Goal: Task Accomplishment & Management: Complete application form

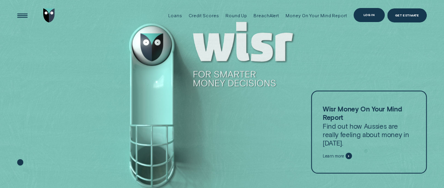
click at [363, 17] on div "Log in" at bounding box center [369, 15] width 31 height 14
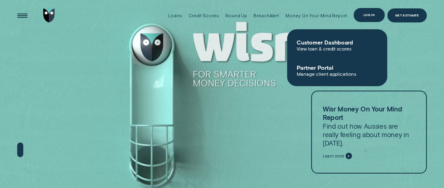
click at [363, 17] on div "Log in" at bounding box center [369, 15] width 31 height 14
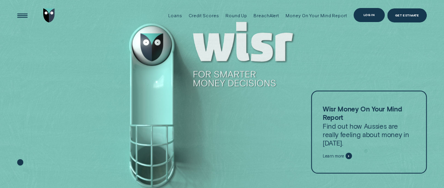
click at [368, 16] on div "Log in" at bounding box center [369, 15] width 11 height 3
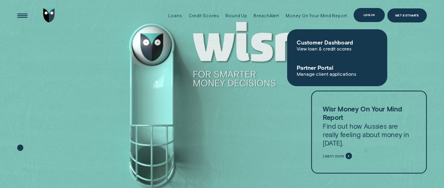
click at [368, 16] on div "Log in" at bounding box center [369, 15] width 11 height 3
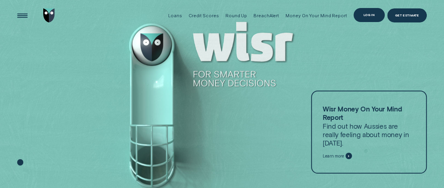
click at [369, 16] on div "Log in" at bounding box center [369, 15] width 11 height 3
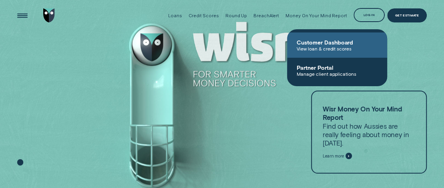
click at [330, 46] on span "View loan & credit scores" at bounding box center [337, 49] width 81 height 6
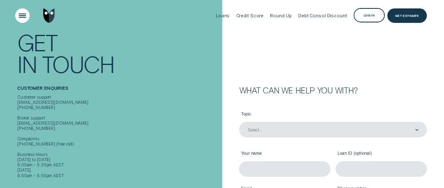
click at [24, 16] on div "Open Menu" at bounding box center [22, 16] width 20 height 20
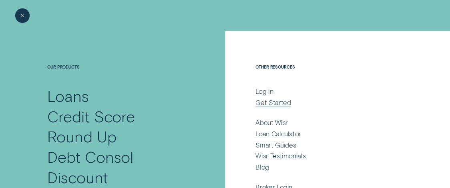
click at [269, 104] on div "Get Started" at bounding box center [273, 102] width 35 height 8
